Goal: Complete application form

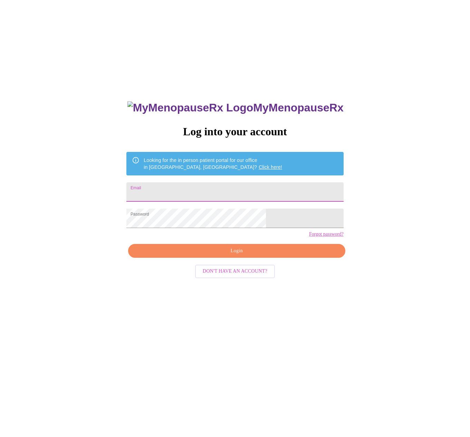
click at [198, 189] on input "Email" at bounding box center [235, 191] width 217 height 19
type input "[EMAIL_ADDRESS][DOMAIN_NAME]"
click at [201, 255] on span "Login" at bounding box center [236, 250] width 201 height 9
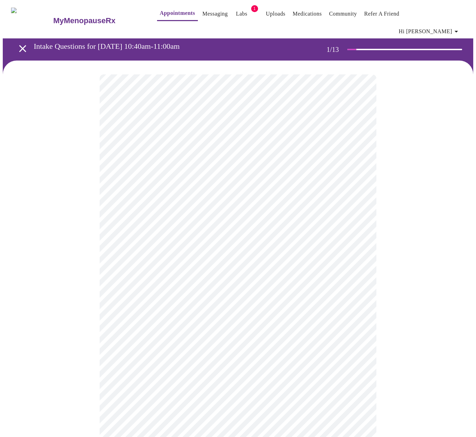
click at [160, 149] on body "MyMenopauseRx Appointments Messaging Labs 1 Uploads Medications Community Refer…" at bounding box center [238, 323] width 470 height 641
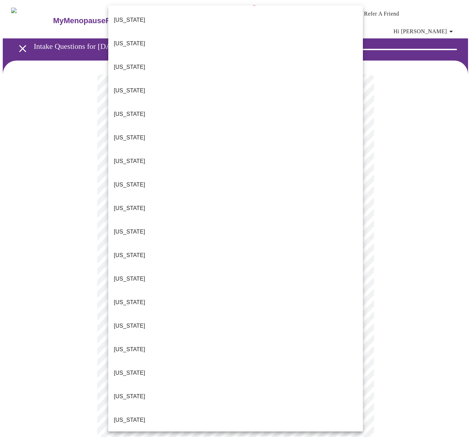
click at [151, 290] on li "Illinois" at bounding box center [235, 302] width 254 height 24
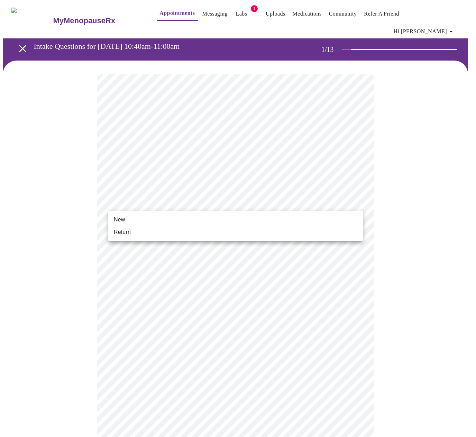
click at [141, 198] on body "MyMenopauseRx Appointments Messaging Labs 1 Uploads Medications Community Refer…" at bounding box center [238, 321] width 470 height 637
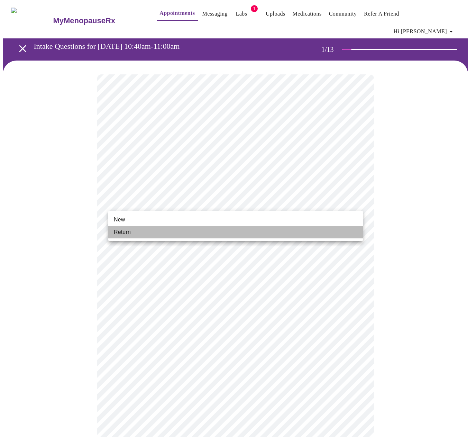
click at [133, 232] on li "Return" at bounding box center [235, 232] width 254 height 12
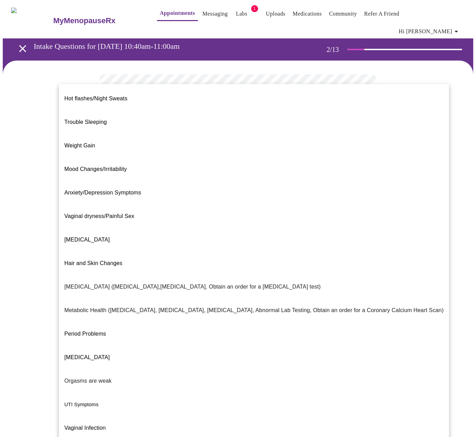
click at [342, 144] on body "MyMenopauseRx Appointments Messaging Labs 1 Uploads Medications Community Refer…" at bounding box center [238, 215] width 470 height 425
click at [91, 119] on span "Trouble Sleeping" at bounding box center [85, 122] width 43 height 6
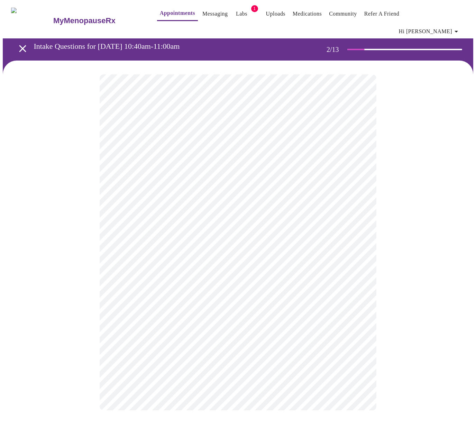
click at [215, 145] on body "MyMenopauseRx Appointments Messaging Labs 1 Uploads Medications Community Refer…" at bounding box center [238, 213] width 470 height 421
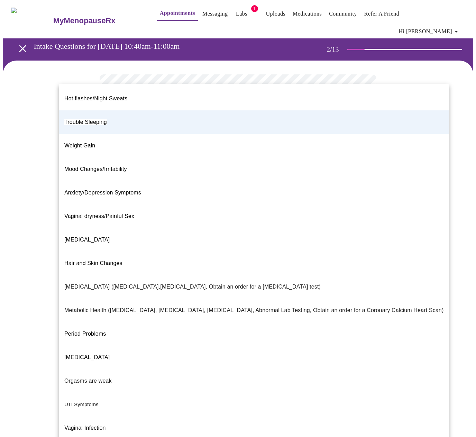
click at [92, 189] on span "Anxiety/Depression Symptoms" at bounding box center [102, 192] width 77 height 6
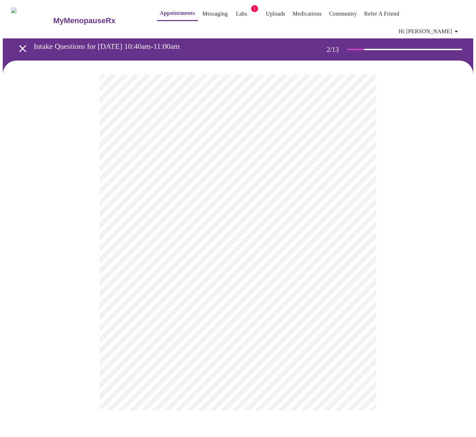
click at [195, 213] on body "MyMenopauseRx Appointments Messaging Labs 1 Uploads Medications Community Refer…" at bounding box center [238, 213] width 470 height 421
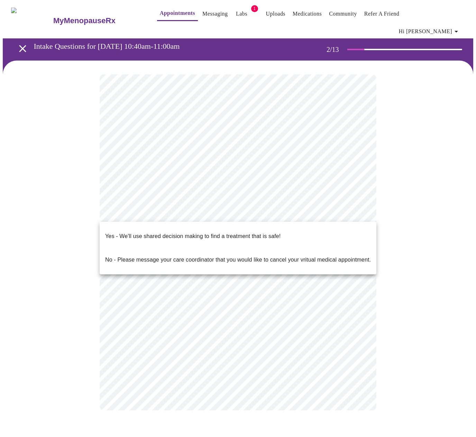
click at [60, 188] on div at bounding box center [238, 218] width 476 height 437
click at [360, 212] on body "MyMenopauseRx Appointments Messaging Labs 1 Uploads Medications Community Refer…" at bounding box center [238, 213] width 470 height 421
click at [360, 212] on div at bounding box center [238, 218] width 476 height 437
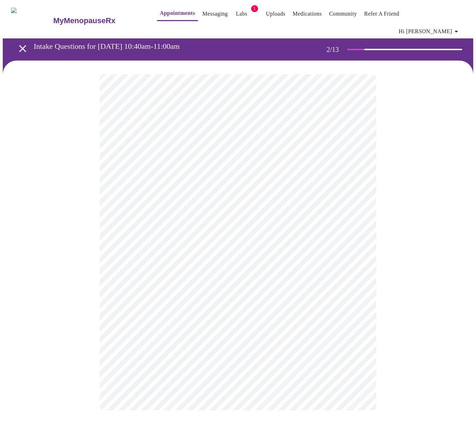
click at [360, 212] on body "MyMenopauseRx Appointments Messaging Labs 1 Uploads Medications Community Refer…" at bounding box center [238, 213] width 470 height 421
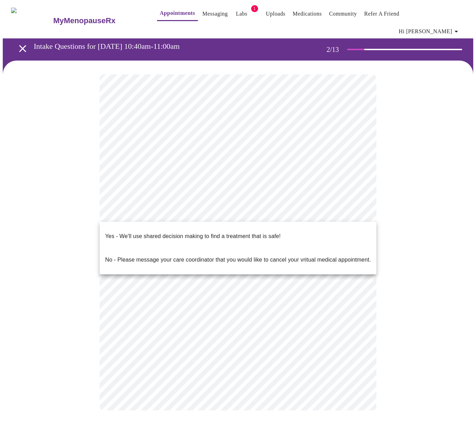
click at [228, 232] on p "Yes - We'll use shared decision making to find a treatment that is safe!" at bounding box center [192, 236] width 175 height 8
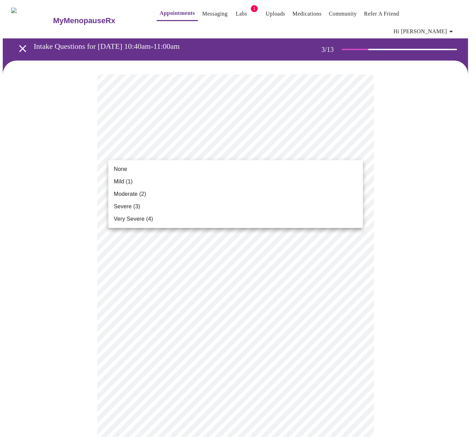
click at [141, 178] on li "Mild (1)" at bounding box center [235, 181] width 254 height 12
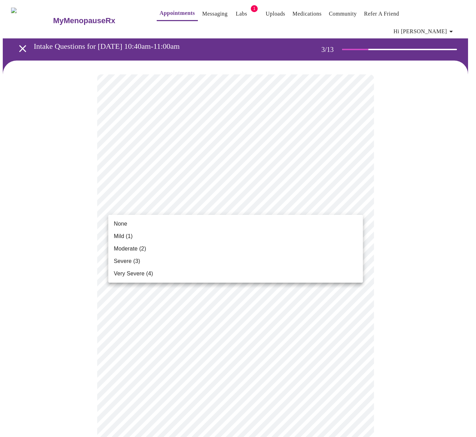
click at [142, 225] on li "None" at bounding box center [235, 223] width 254 height 12
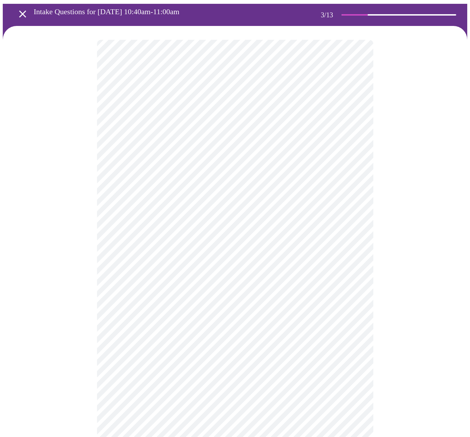
scroll to position [69, 0]
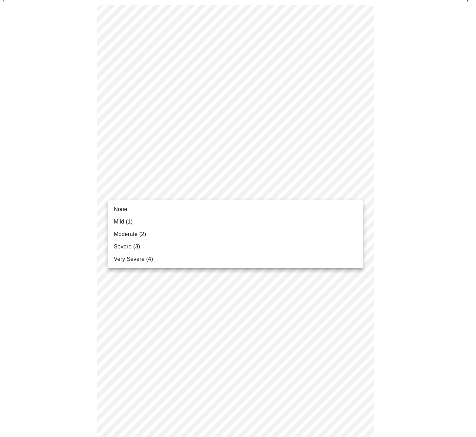
click at [173, 193] on body "MyMenopauseRx Appointments Messaging Labs 1 Uploads Medications Community Refer…" at bounding box center [238, 389] width 470 height 910
click at [139, 233] on span "Moderate (2)" at bounding box center [130, 234] width 32 height 8
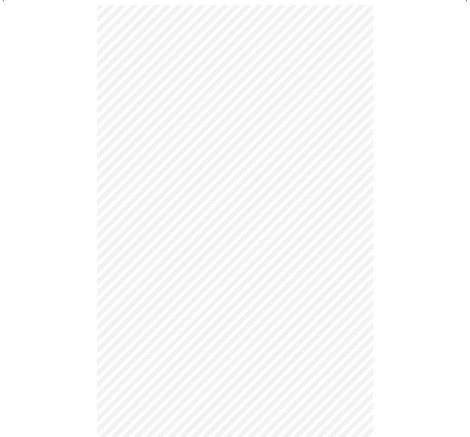
click at [151, 245] on body "MyMenopauseRx Appointments Messaging Labs 1 Uploads Medications Community Refer…" at bounding box center [235, 384] width 465 height 900
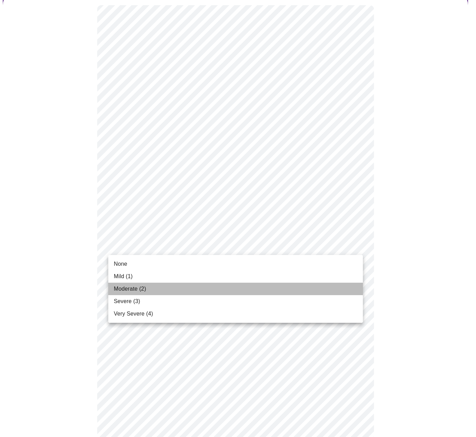
click at [131, 288] on span "Moderate (2)" at bounding box center [130, 288] width 32 height 8
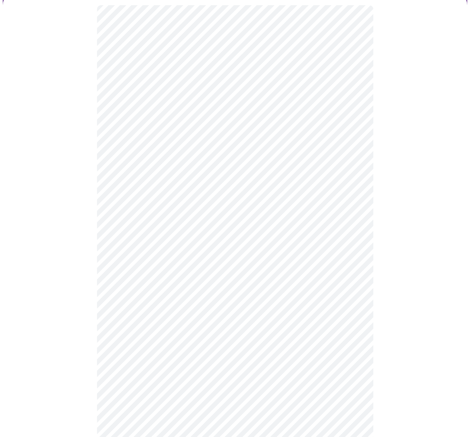
click at [250, 286] on body "MyMenopauseRx Appointments Messaging Labs 1 Uploads Medications Community Refer…" at bounding box center [235, 379] width 465 height 890
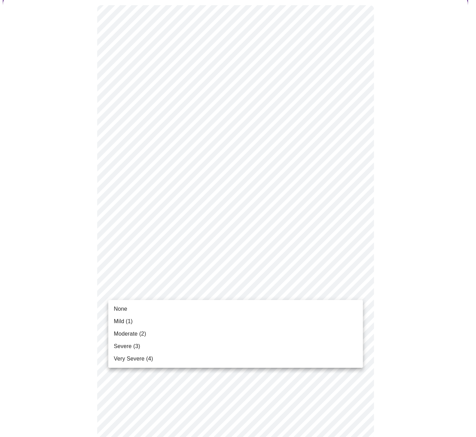
click at [157, 317] on li "Mild (1)" at bounding box center [235, 321] width 254 height 12
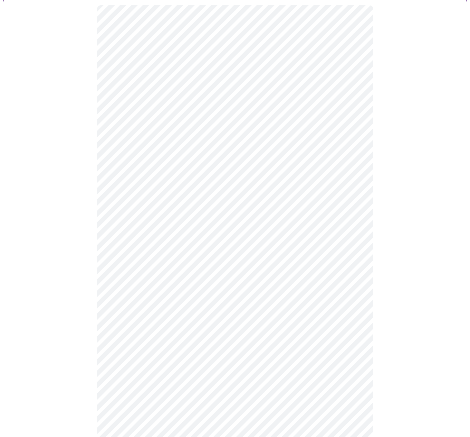
scroll to position [104, 0]
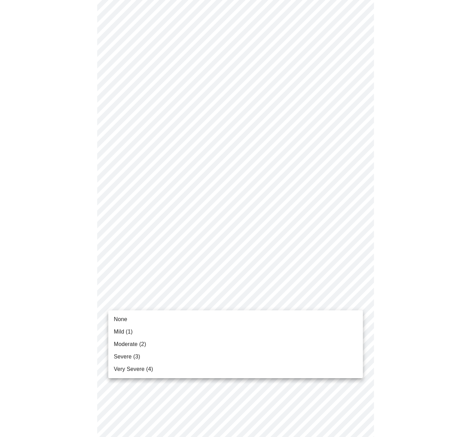
click at [261, 303] on body "MyMenopauseRx Appointments Messaging Labs 1 Uploads Medications Community Refer…" at bounding box center [238, 339] width 470 height 881
click at [214, 300] on div at bounding box center [238, 218] width 476 height 437
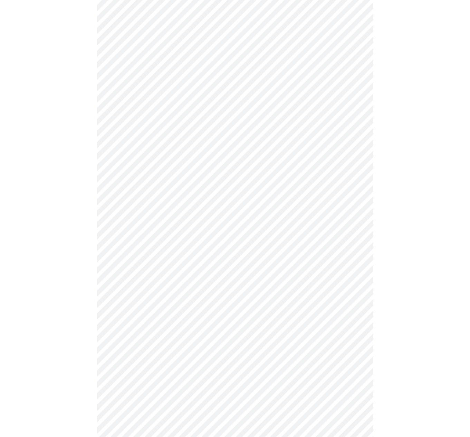
scroll to position [138, 0]
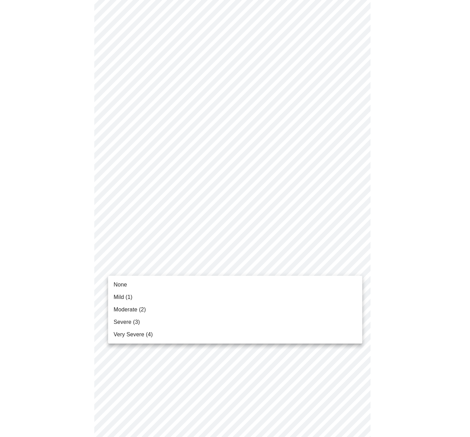
click at [251, 269] on body "MyMenopauseRx Appointments Messaging Labs 1 Uploads Medications Community Refer…" at bounding box center [235, 305] width 465 height 881
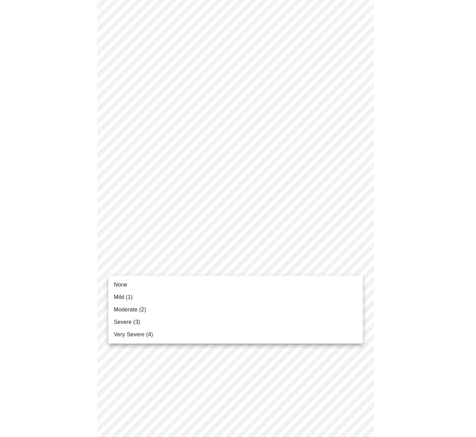
click at [150, 281] on li "None" at bounding box center [235, 284] width 254 height 12
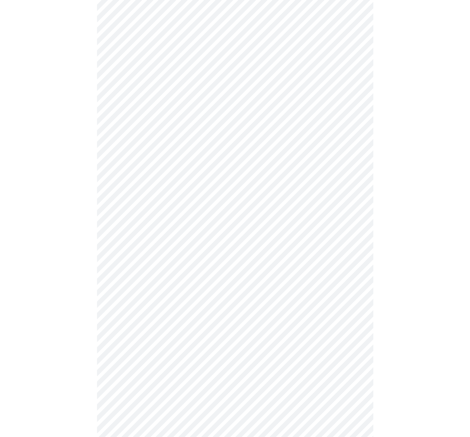
click at [158, 325] on body "MyMenopauseRx Appointments Messaging Labs 1 Uploads Medications Community Refer…" at bounding box center [235, 300] width 465 height 871
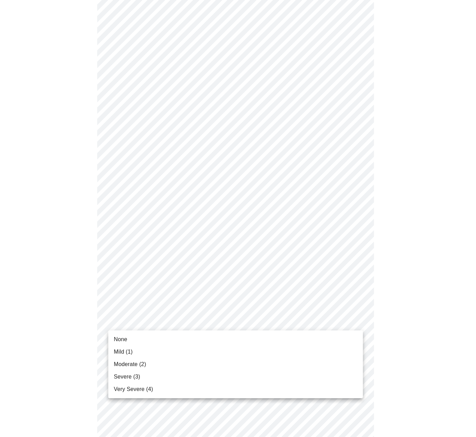
click at [125, 365] on span "Moderate (2)" at bounding box center [130, 364] width 32 height 8
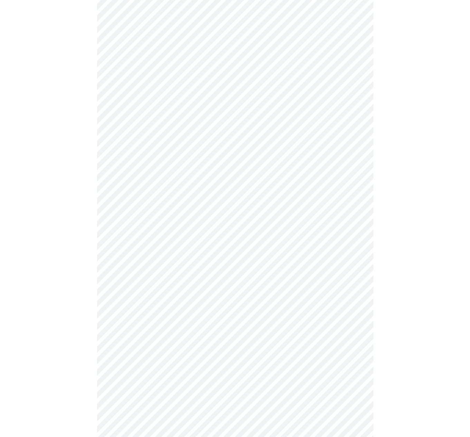
scroll to position [242, 0]
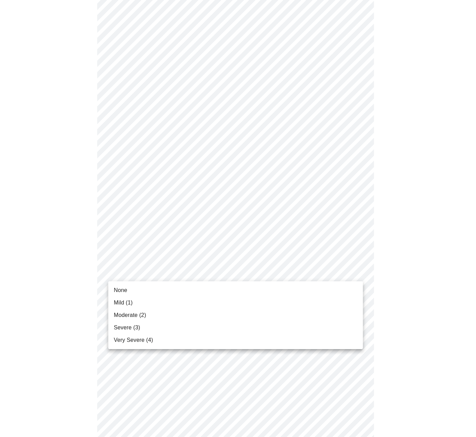
click at [170, 270] on body "MyMenopauseRx Appointments Messaging Labs 1 Uploads Medications Community Refer…" at bounding box center [238, 191] width 470 height 861
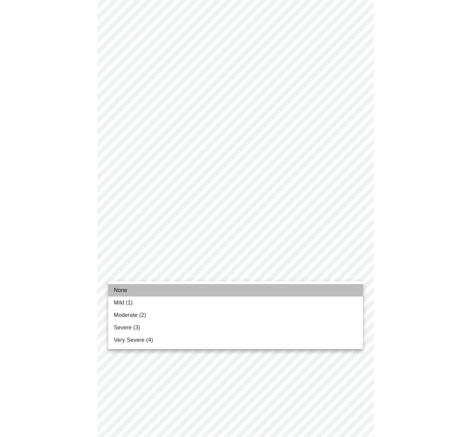
click at [135, 290] on li "None" at bounding box center [235, 290] width 254 height 12
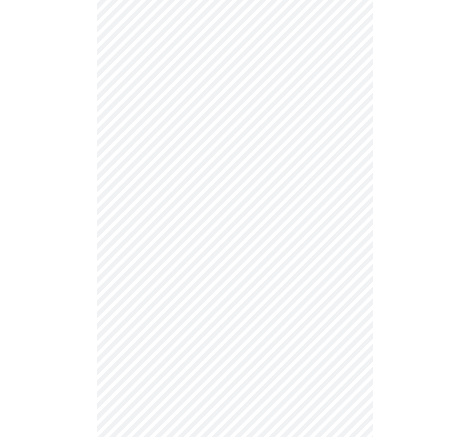
click at [168, 327] on body "MyMenopauseRx Appointments Messaging Labs 1 Uploads Medications Community Refer…" at bounding box center [235, 187] width 465 height 852
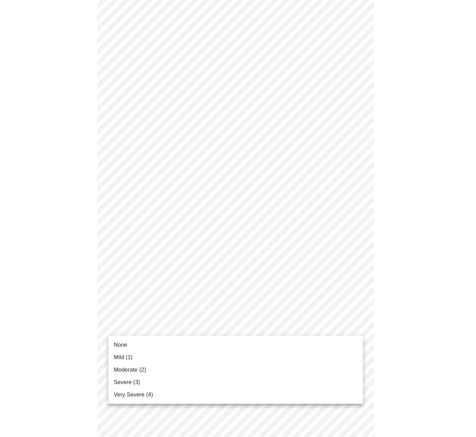
click at [129, 347] on li "None" at bounding box center [235, 344] width 254 height 12
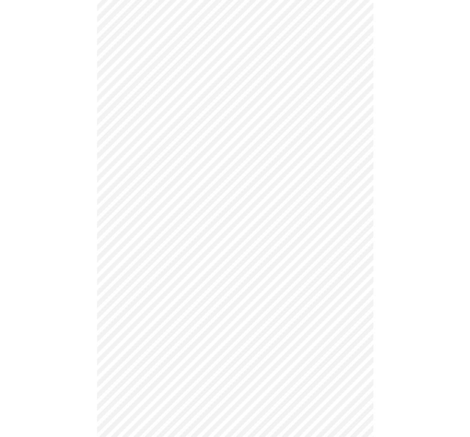
scroll to position [311, 0]
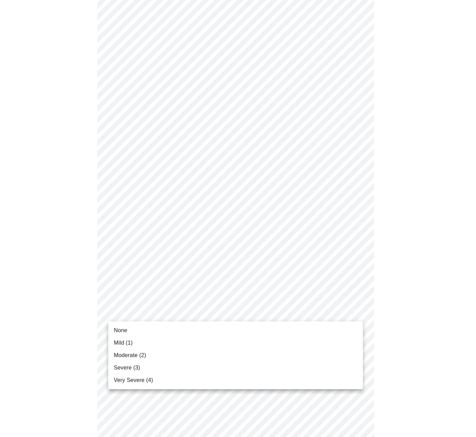
click at [154, 316] on body "MyMenopauseRx Appointments Messaging Labs 1 Uploads Medications Community Refer…" at bounding box center [238, 113] width 470 height 842
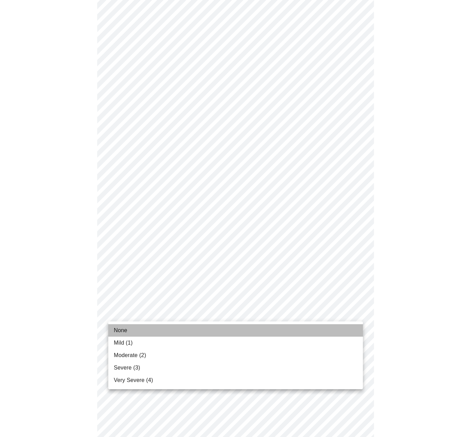
click at [119, 331] on span "None" at bounding box center [120, 330] width 13 height 8
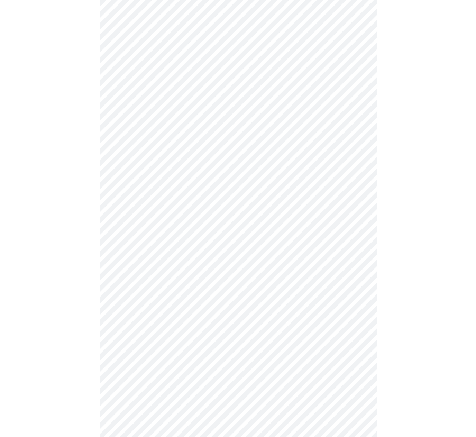
scroll to position [380, 0]
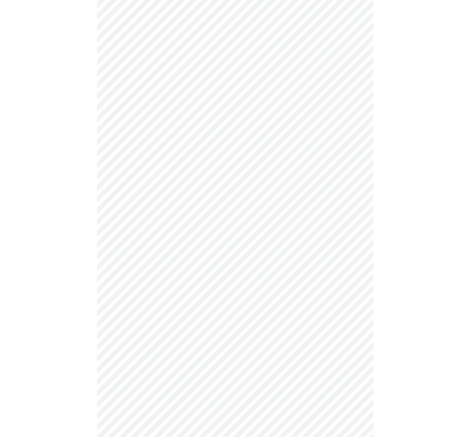
click at [144, 300] on body "MyMenopauseRx Appointments Messaging Labs 1 Uploads Medications Community Refer…" at bounding box center [235, 39] width 465 height 832
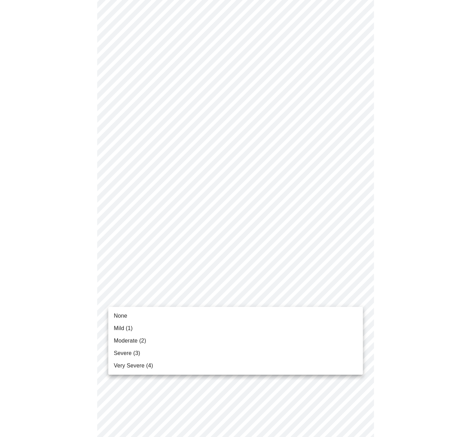
click at [121, 329] on span "Mild (1)" at bounding box center [123, 328] width 19 height 8
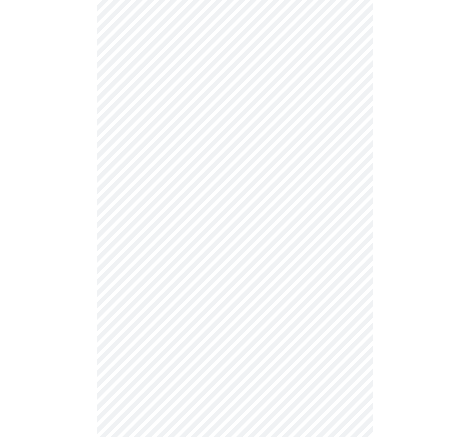
scroll to position [138, 0]
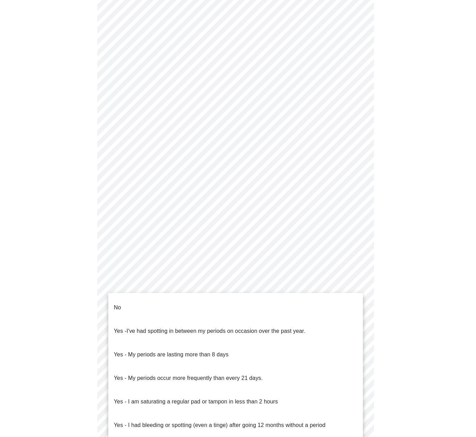
click at [258, 278] on body "MyMenopauseRx Appointments Messaging Labs 1 Uploads Medications Community Refer…" at bounding box center [238, 211] width 470 height 692
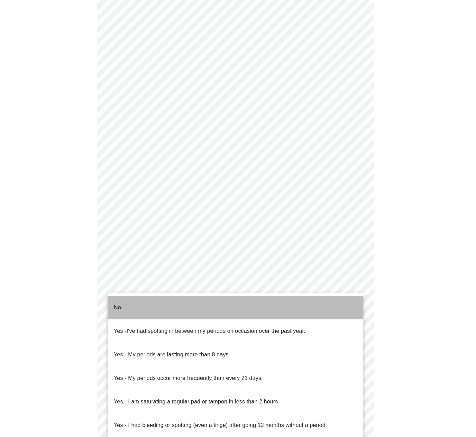
click at [137, 299] on li "No" at bounding box center [235, 308] width 254 height 24
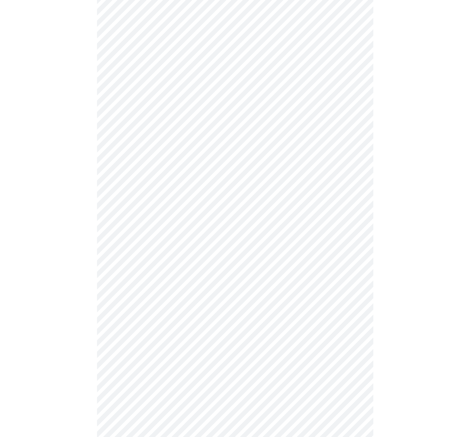
scroll to position [207, 0]
click at [183, 267] on body "MyMenopauseRx Appointments Messaging Labs 1 Uploads Medications Community Refer…" at bounding box center [235, 139] width 465 height 688
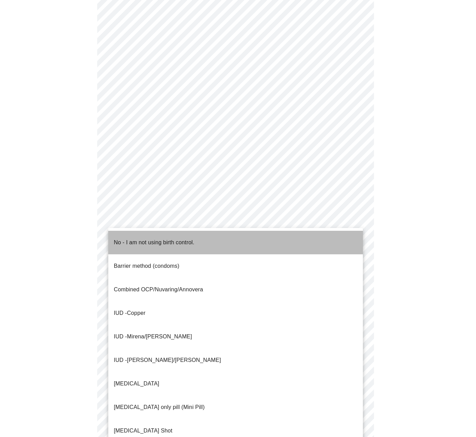
click at [132, 238] on p "No - I am not using birth control." at bounding box center [154, 242] width 81 height 8
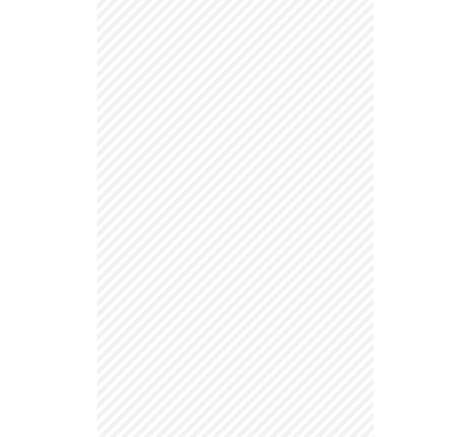
click at [177, 311] on body "MyMenopauseRx Appointments Messaging Labs 1 Uploads Medications Community Refer…" at bounding box center [235, 137] width 465 height 684
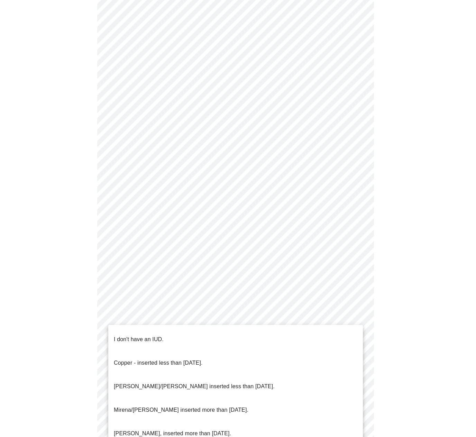
click at [125, 335] on p "I don't have an IUD." at bounding box center [139, 339] width 50 height 8
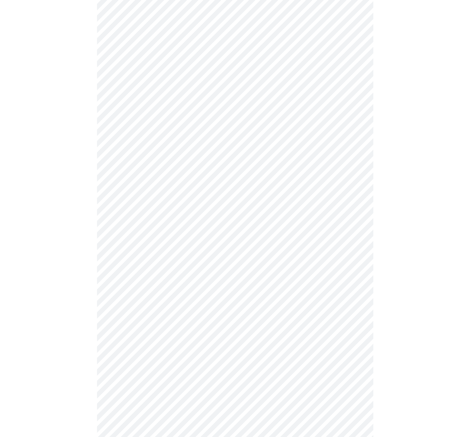
click at [202, 366] on body "MyMenopauseRx Appointments Messaging Labs 1 Uploads Medications Community Refer…" at bounding box center [235, 135] width 465 height 680
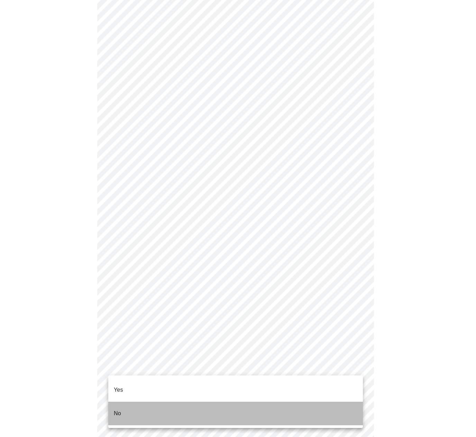
click at [123, 402] on li "No" at bounding box center [235, 413] width 254 height 24
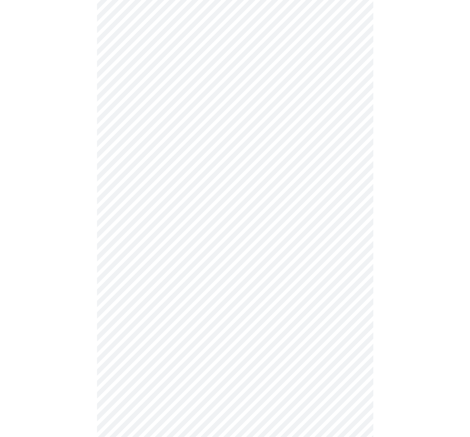
scroll to position [0, 0]
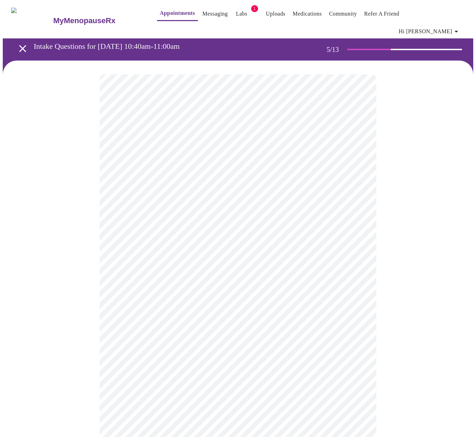
click at [154, 241] on body "MyMenopauseRx Appointments Messaging Labs 1 Uploads Medications Community Refer…" at bounding box center [238, 263] width 470 height 521
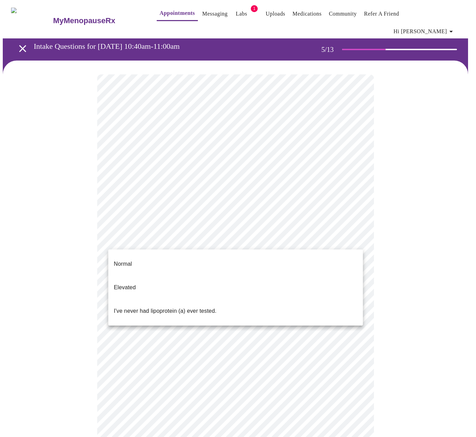
click at [154, 241] on div at bounding box center [238, 218] width 476 height 437
click at [154, 241] on body "MyMenopauseRx Appointments Messaging Labs 1 Uploads Medications Community Refer…" at bounding box center [238, 263] width 470 height 521
click at [152, 239] on div at bounding box center [238, 218] width 476 height 437
click at [152, 239] on body "MyMenopauseRx Appointments Messaging Labs 1 Uploads Medications Community Refer…" at bounding box center [238, 263] width 470 height 521
click at [175, 301] on span "I've never had lipoprotein (a) ever tested." at bounding box center [165, 310] width 103 height 19
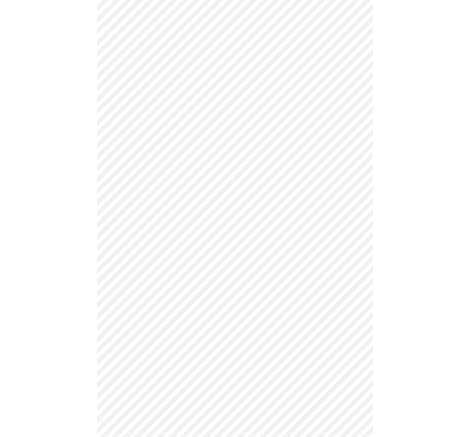
scroll to position [1659, 0]
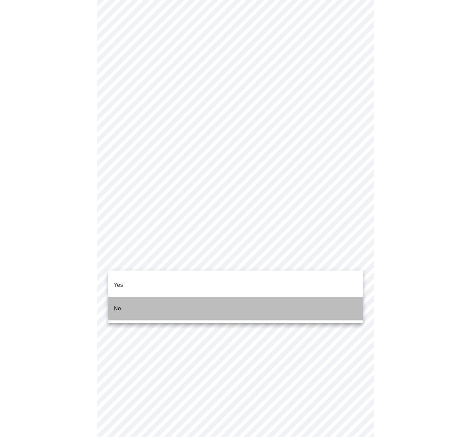
click at [149, 305] on li "No" at bounding box center [235, 309] width 254 height 24
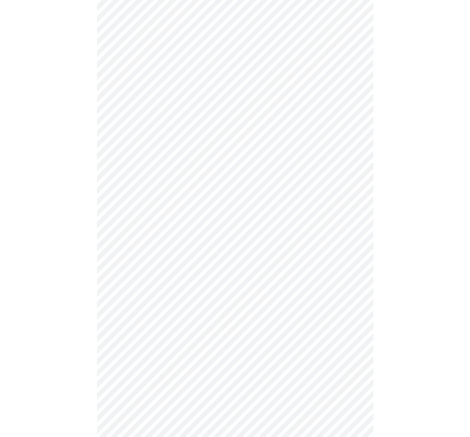
scroll to position [134, 0]
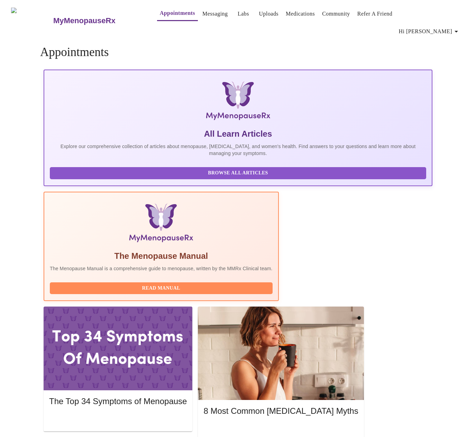
click at [341, 402] on div "MyMenopauseRx Appointments Messaging Labs Uploads Medications Community Refer a…" at bounding box center [238, 386] width 470 height 767
